Goal: Answer question/provide support: Share knowledge or assist other users

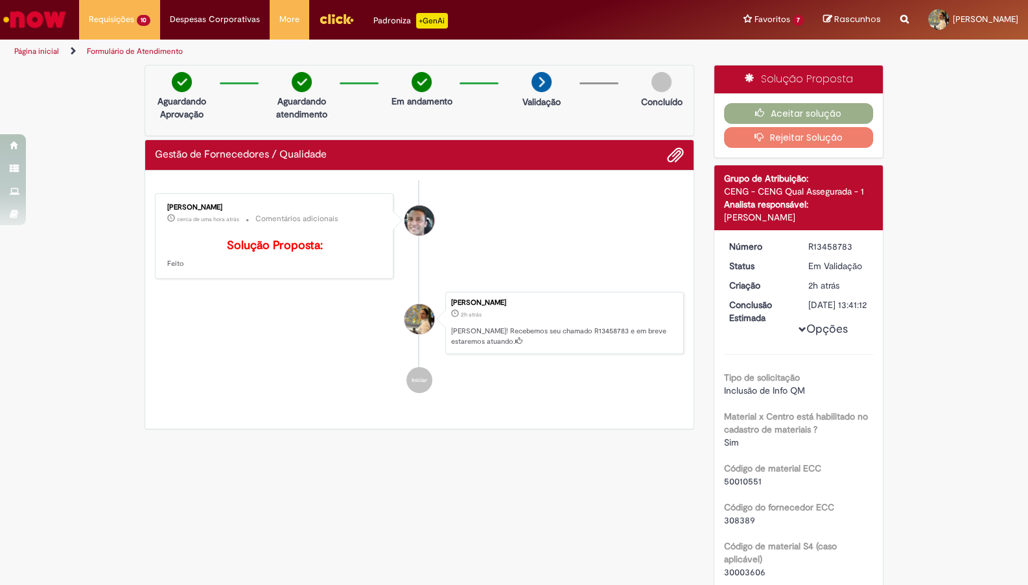
click at [821, 253] on div "Opções Tipo de solicitação Inclusão de Info QM Material x Centro está habilitad…" at bounding box center [799, 500] width 150 height 494
click at [824, 296] on div "[DATE] 15:41:09" at bounding box center [817, 303] width 60 height 15
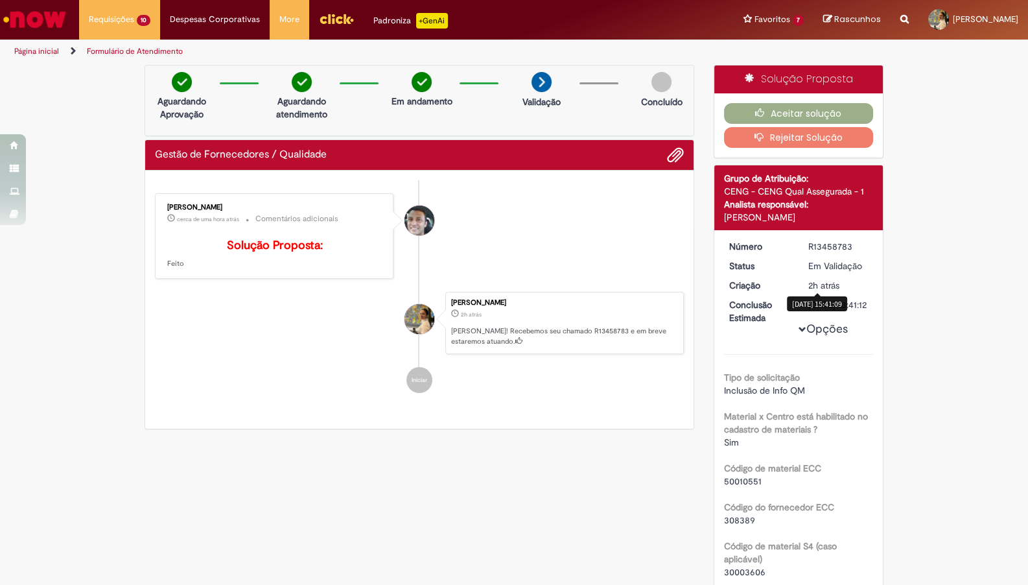
click at [824, 296] on div "[DATE] 15:41:09" at bounding box center [817, 303] width 60 height 15
click at [510, 252] on li "[PERSON_NAME] cerca de uma hora atrás cerca de uma hora atrás Comentários adici…" at bounding box center [419, 236] width 529 height 86
click at [818, 308] on div "[DATE] 13:41:12" at bounding box center [839, 304] width 60 height 13
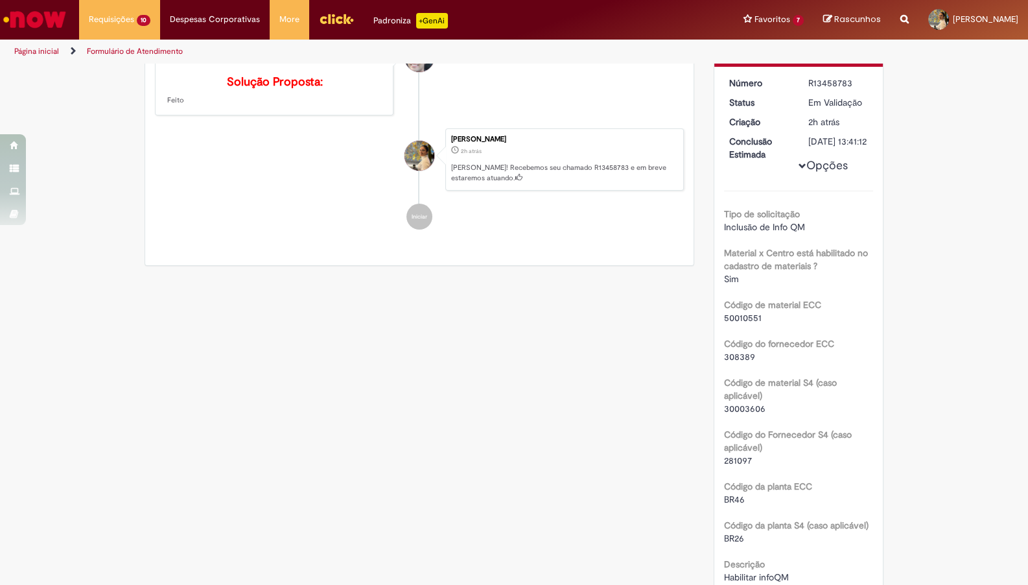
scroll to position [285, 0]
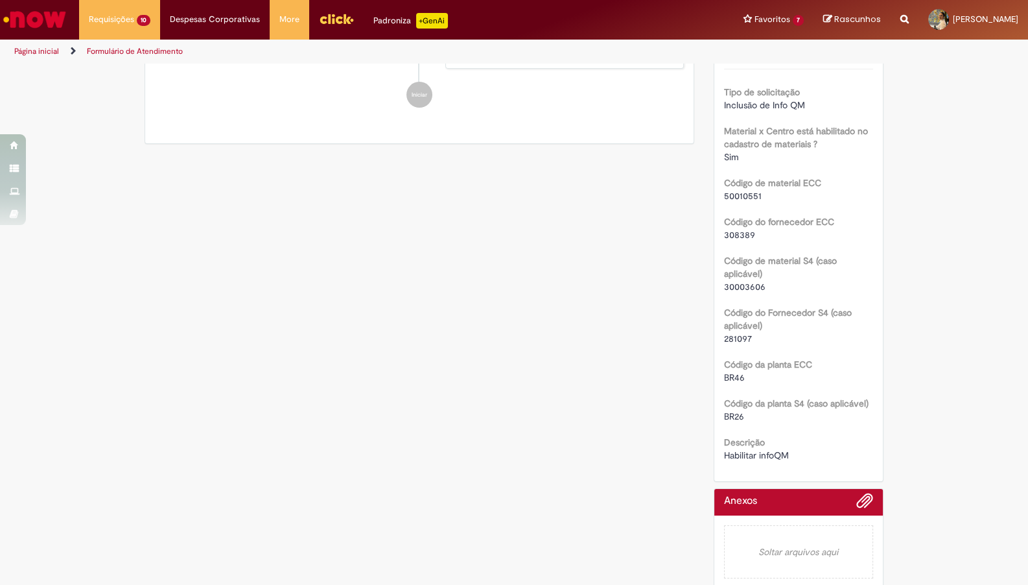
click at [754, 285] on span "30003606" at bounding box center [745, 287] width 42 height 12
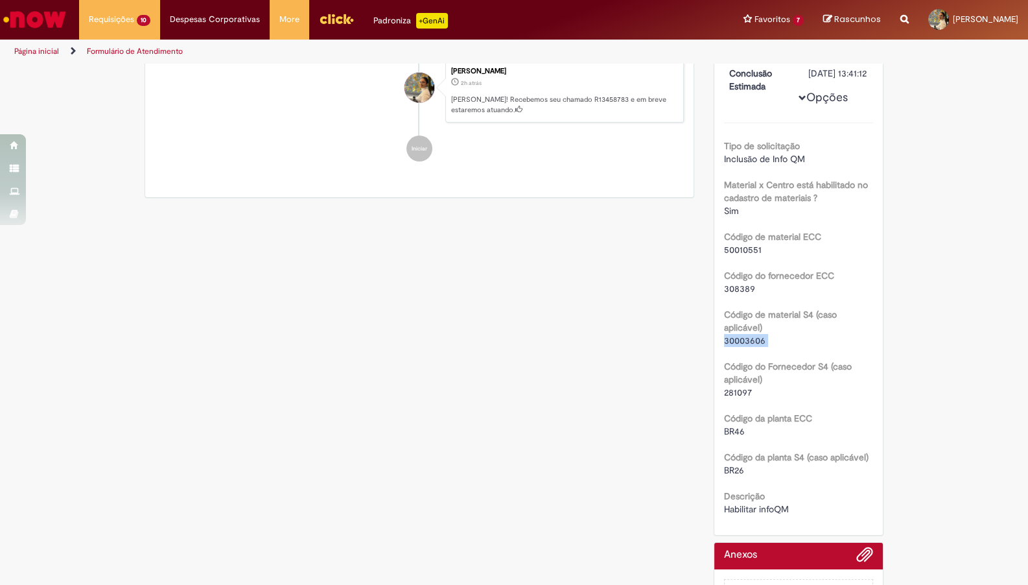
scroll to position [0, 0]
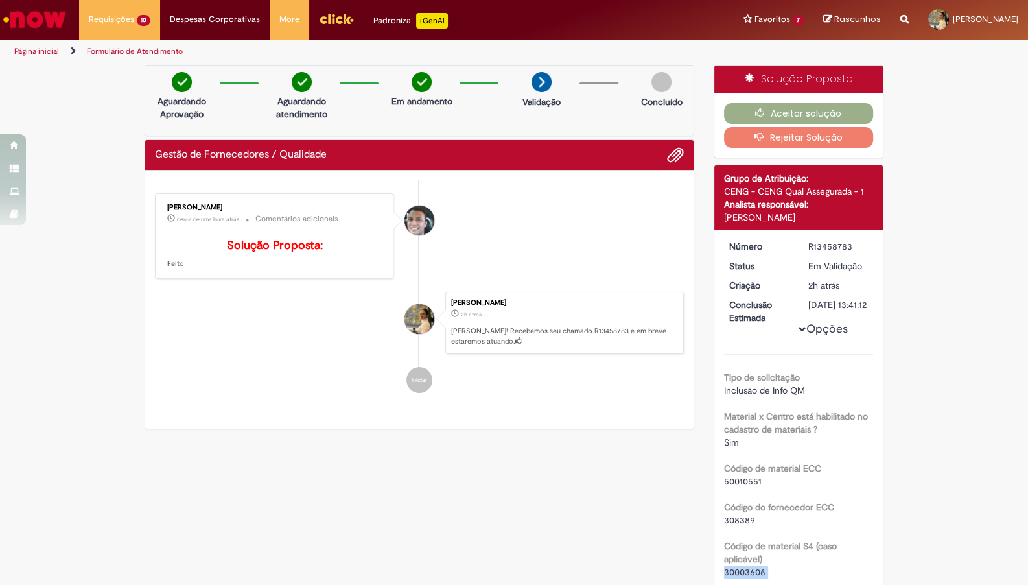
copy div "30003606"
click at [786, 113] on button "Aceitar solução" at bounding box center [799, 113] width 150 height 21
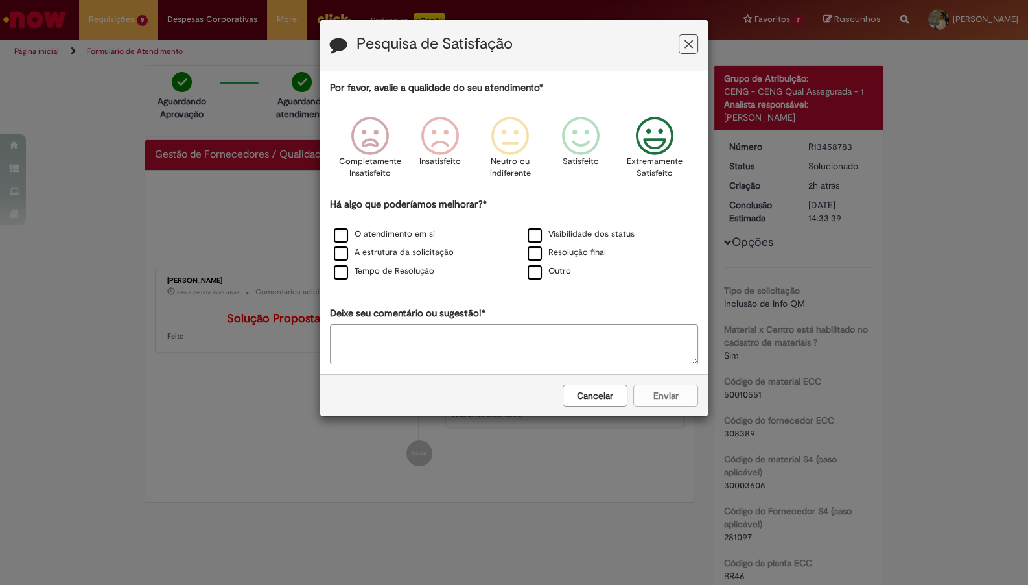
click at [675, 149] on icon "Feedback" at bounding box center [654, 136] width 49 height 39
click at [545, 241] on label "Visibilidade dos status" at bounding box center [581, 234] width 107 height 12
click at [685, 415] on div "Cancelar Enviar" at bounding box center [514, 395] width 388 height 42
click at [675, 396] on button "Enviar" at bounding box center [666, 396] width 65 height 22
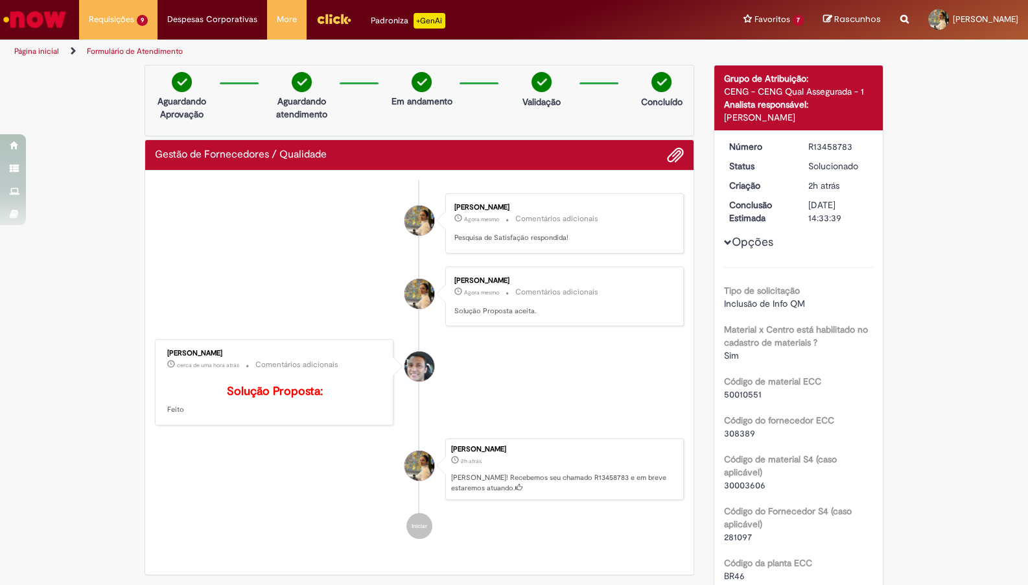
scroll to position [211, 0]
